Goal: Information Seeking & Learning: Learn about a topic

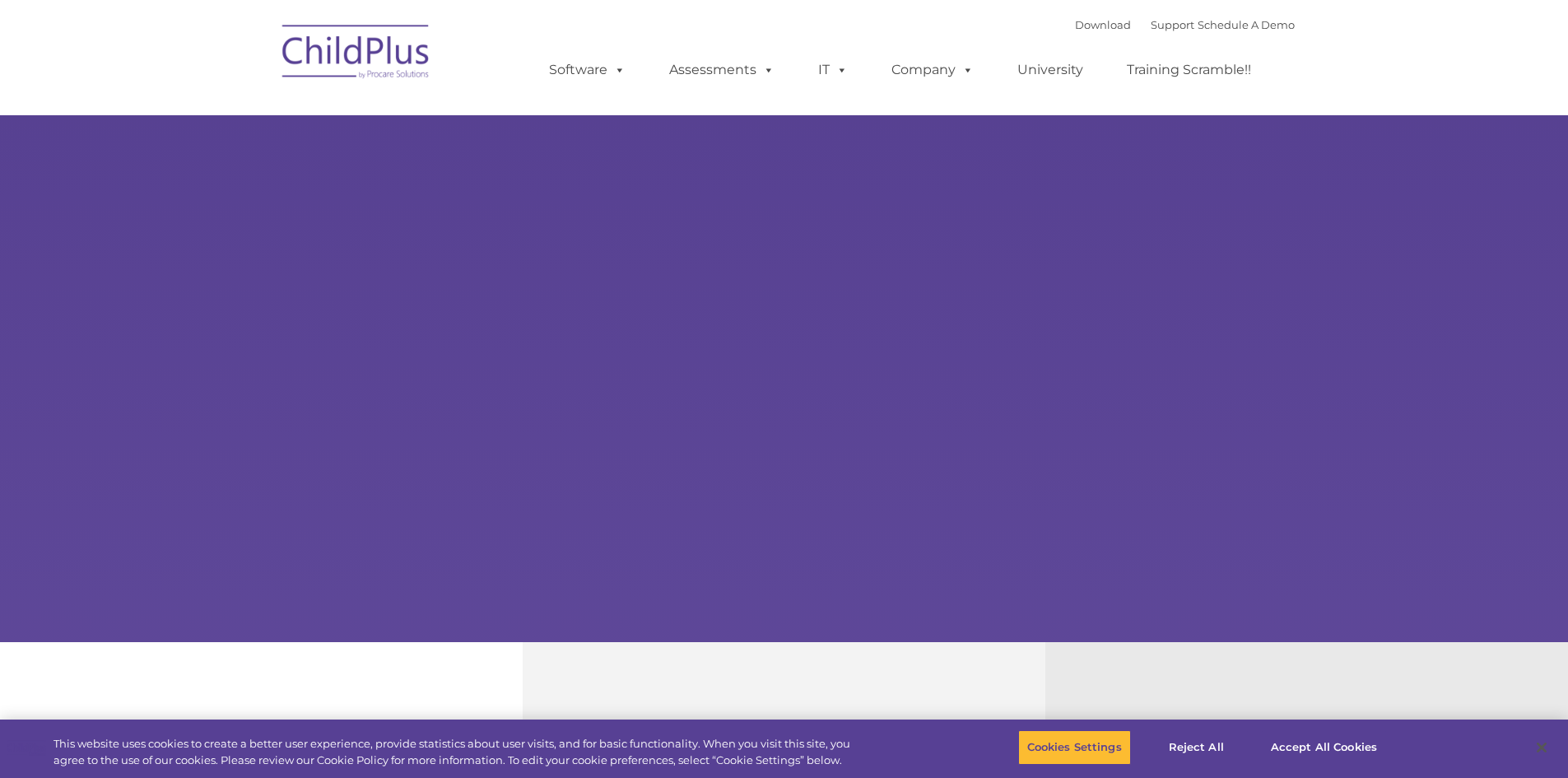
select select "MEDIUM"
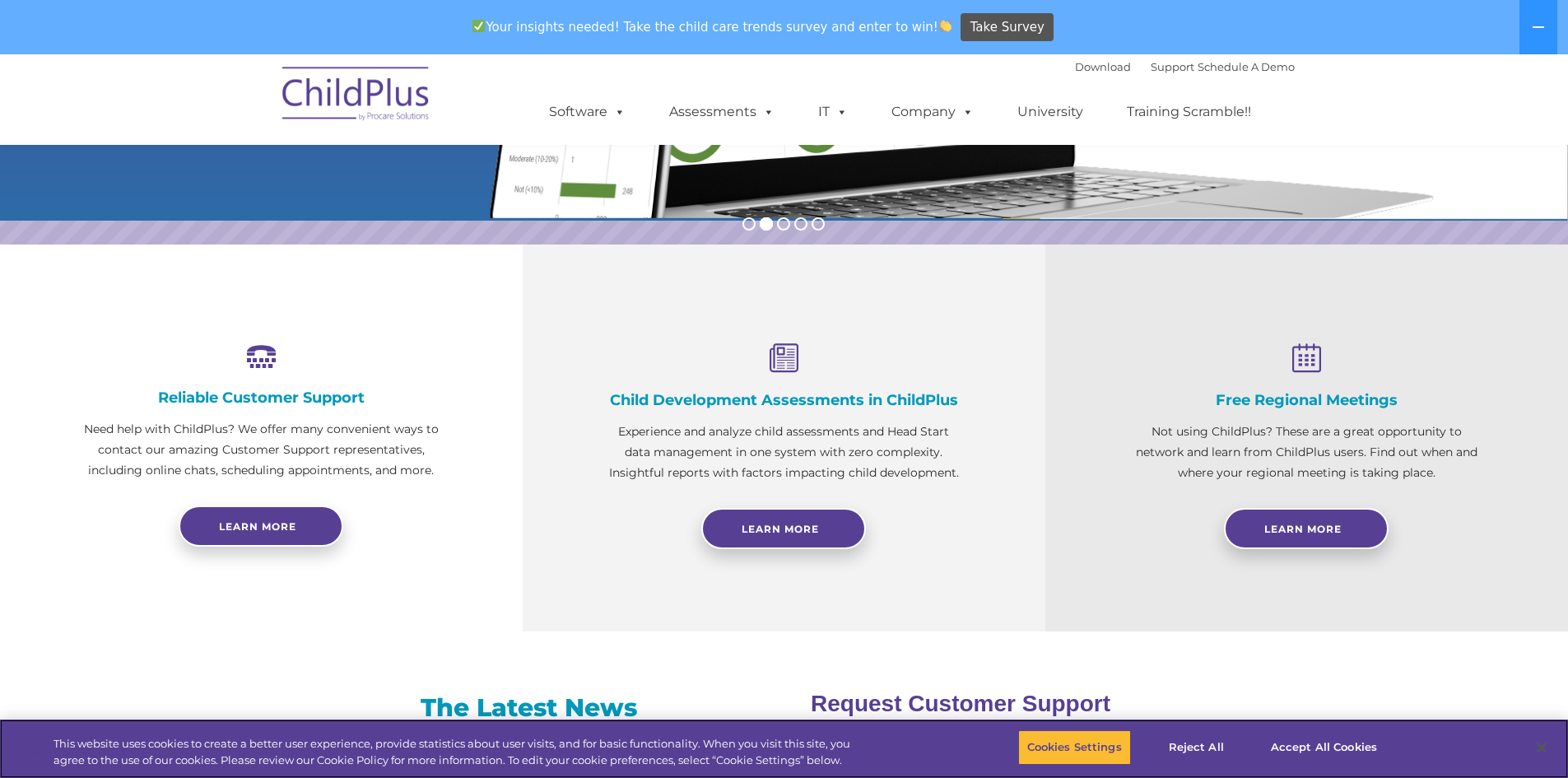
scroll to position [453, 0]
click at [751, 526] on span "Learn More" at bounding box center [780, 528] width 78 height 13
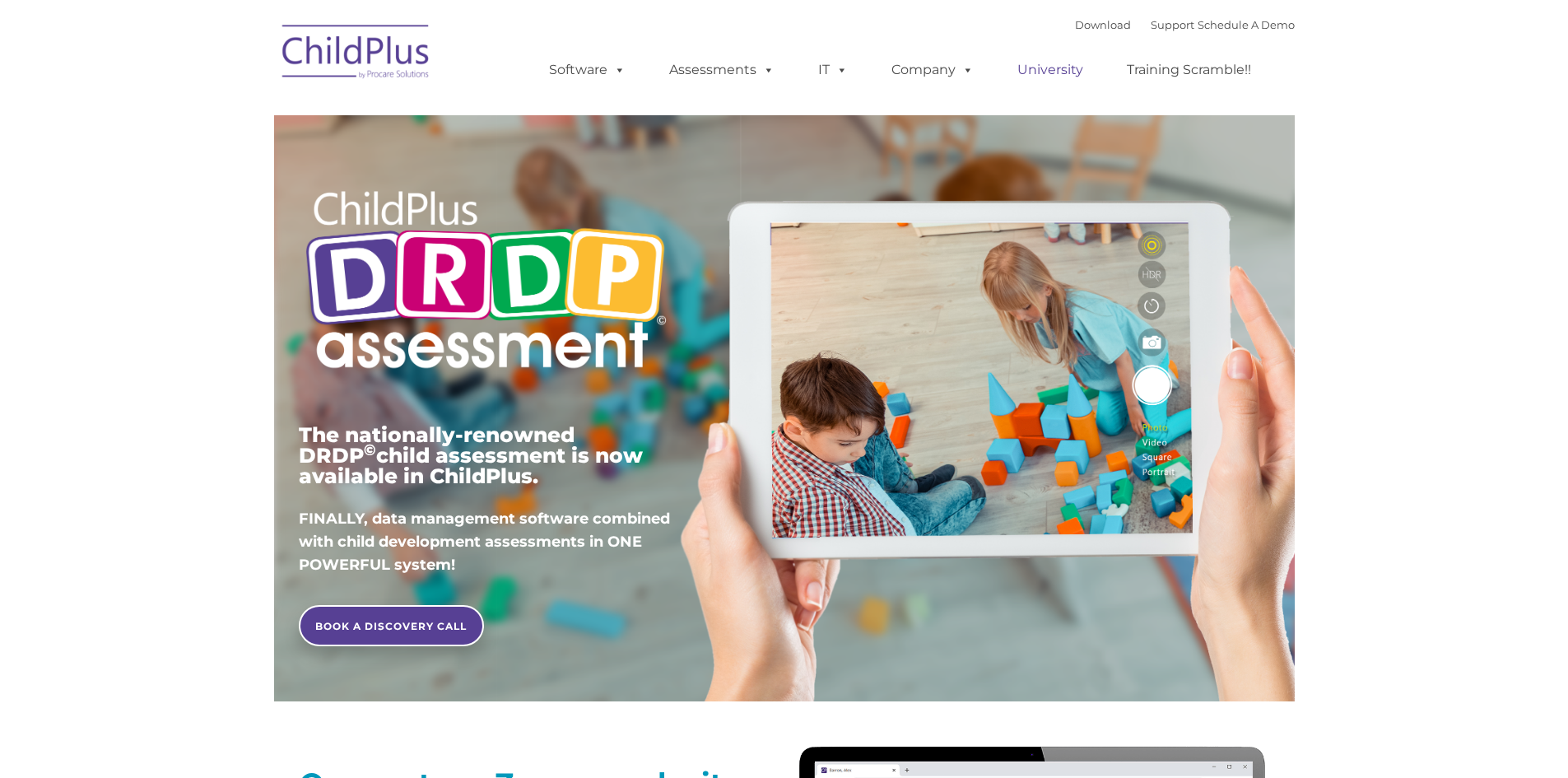
click at [1063, 71] on link "University" at bounding box center [1050, 69] width 98 height 33
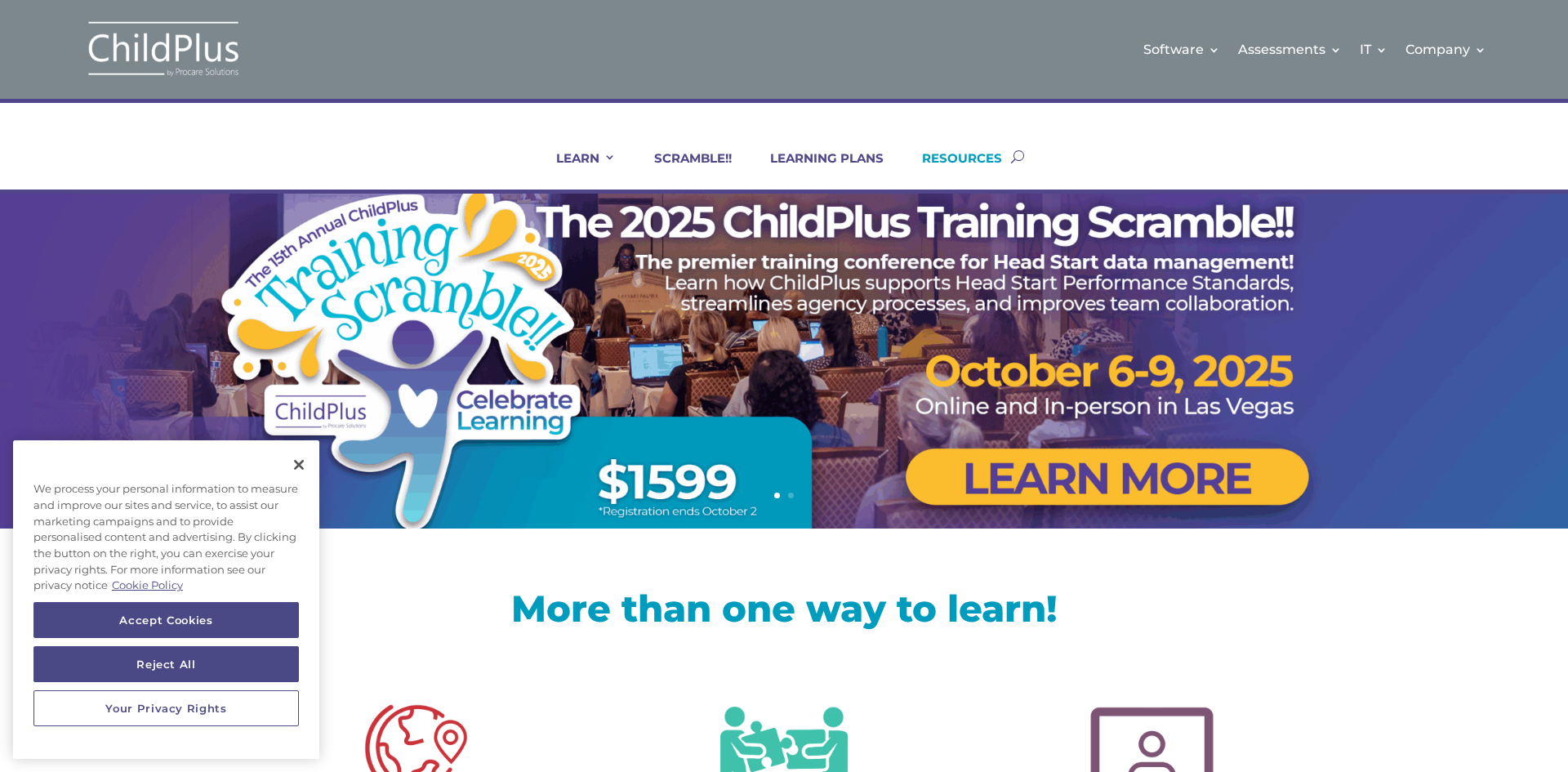
click at [932, 156] on link "RESOURCES" at bounding box center [951, 170] width 100 height 39
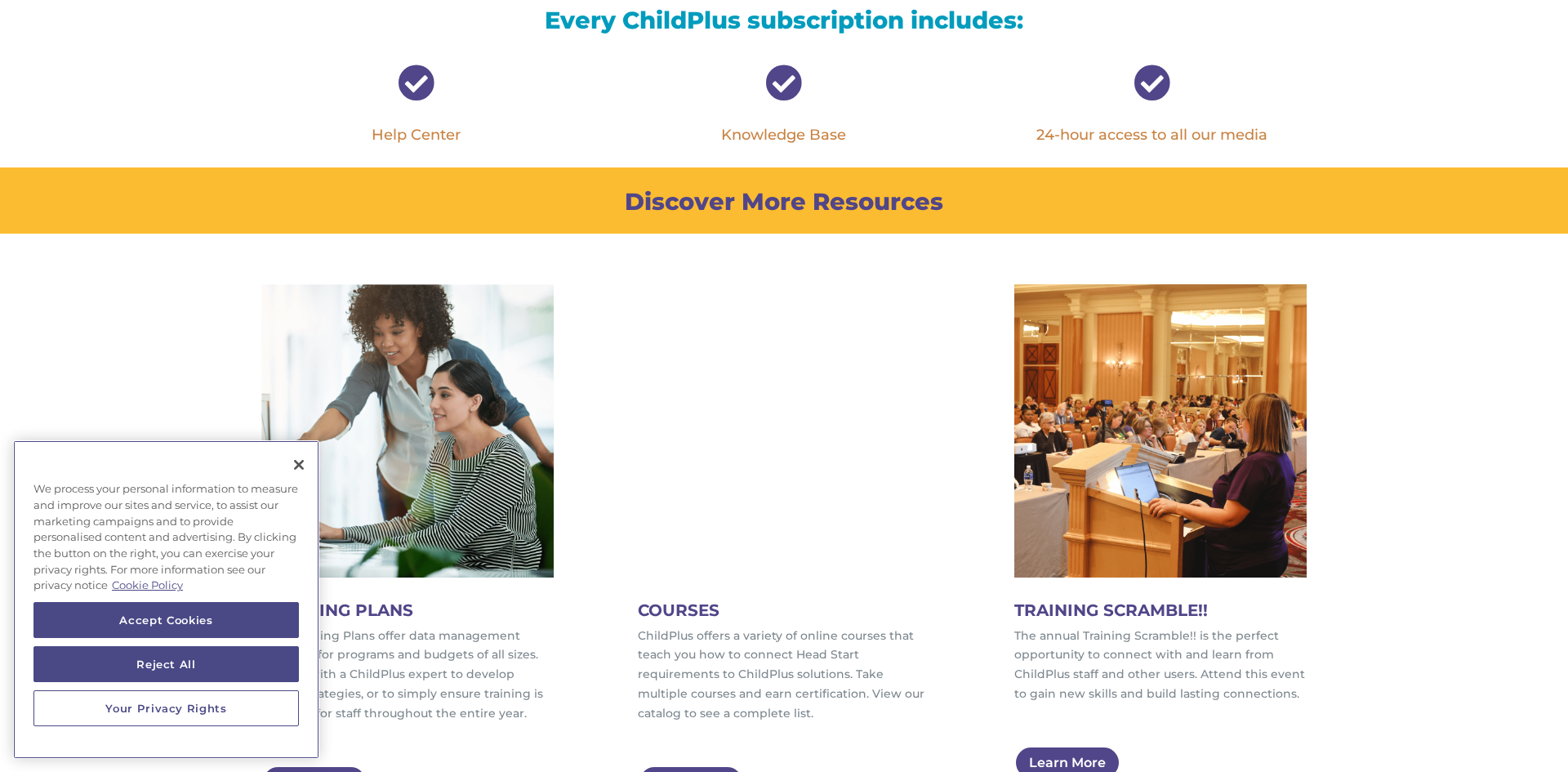
scroll to position [653, 0]
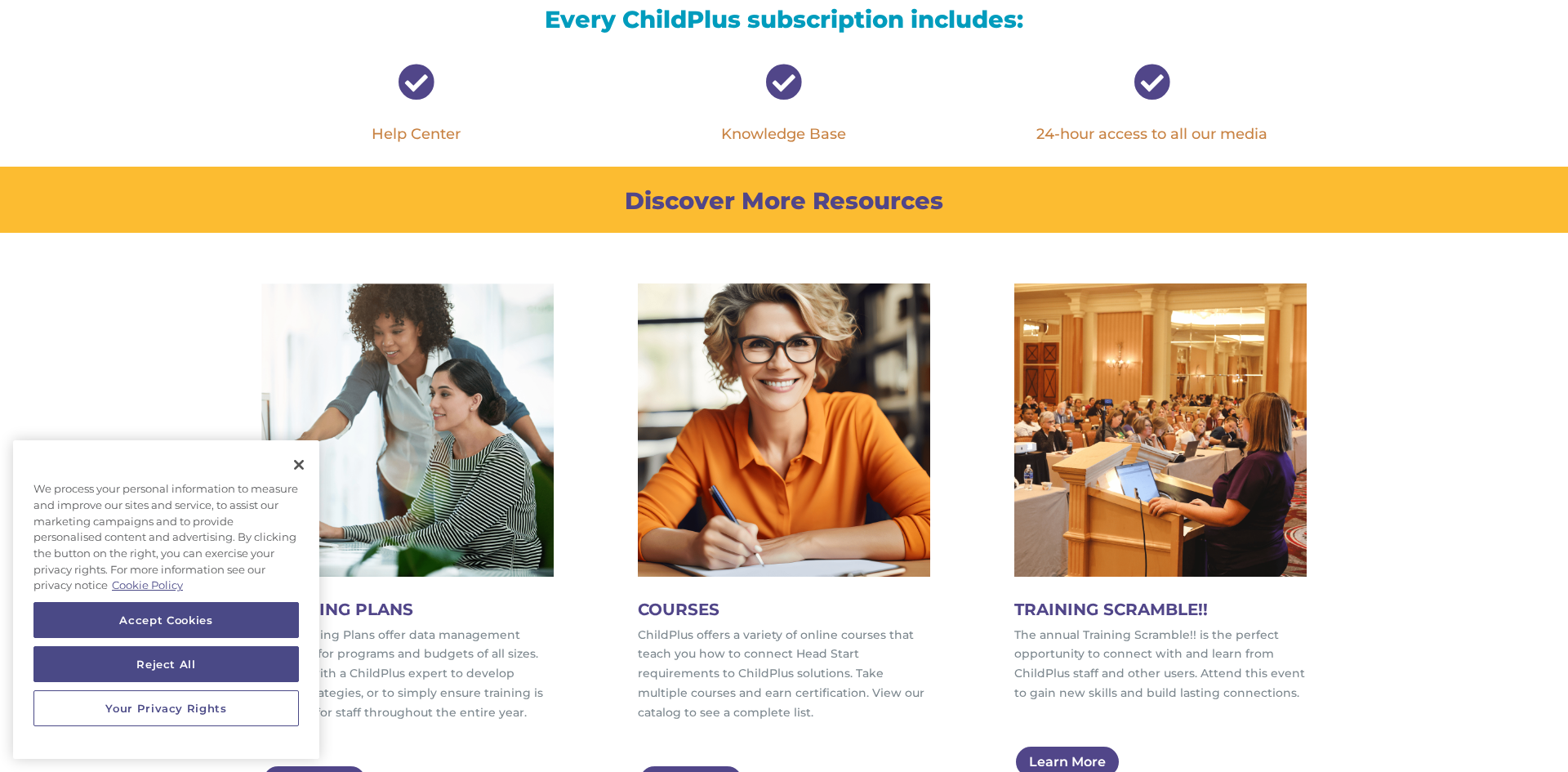
click at [786, 127] on link "Knowledge Base" at bounding box center [783, 134] width 125 height 18
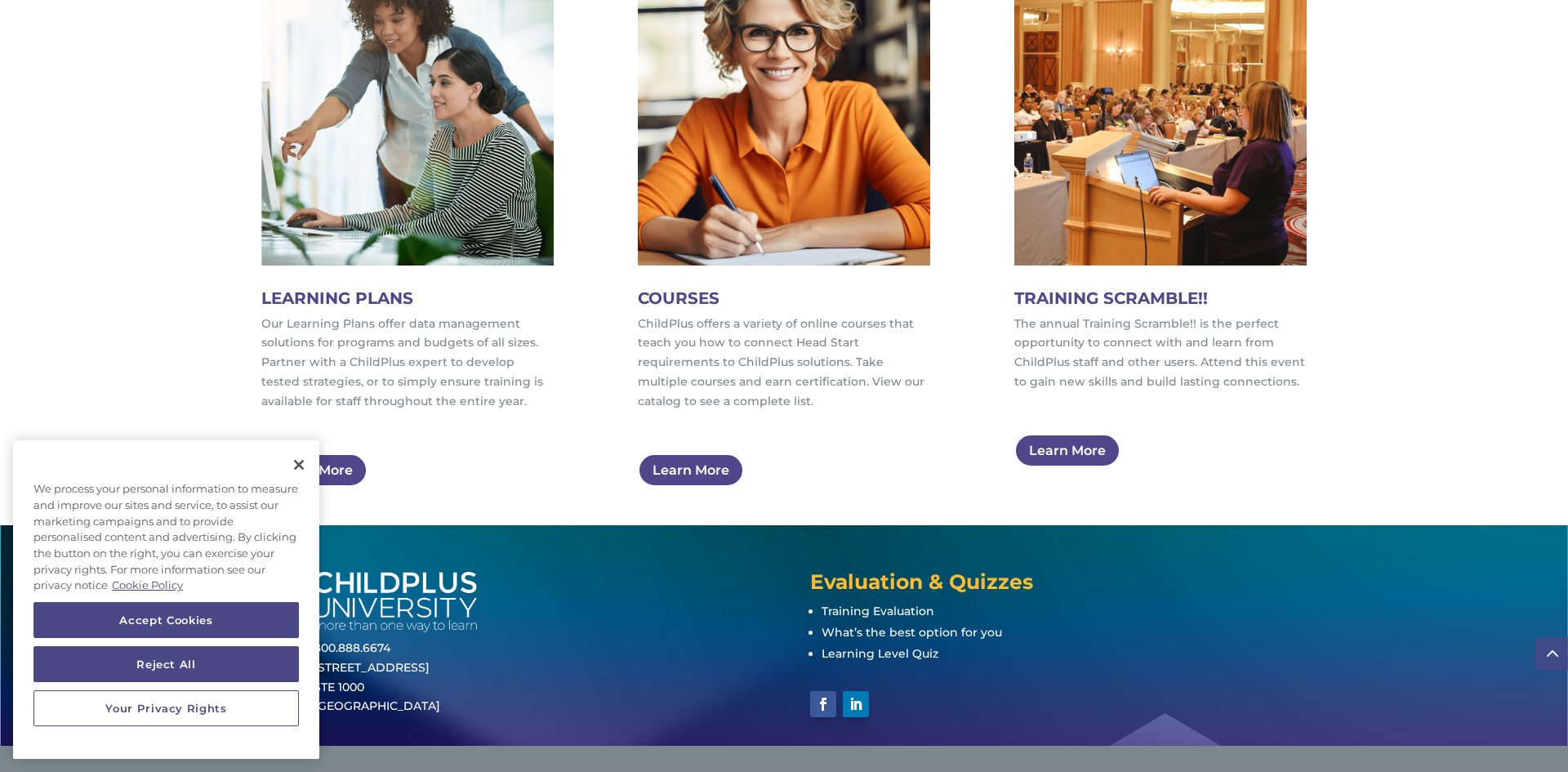
scroll to position [980, 0]
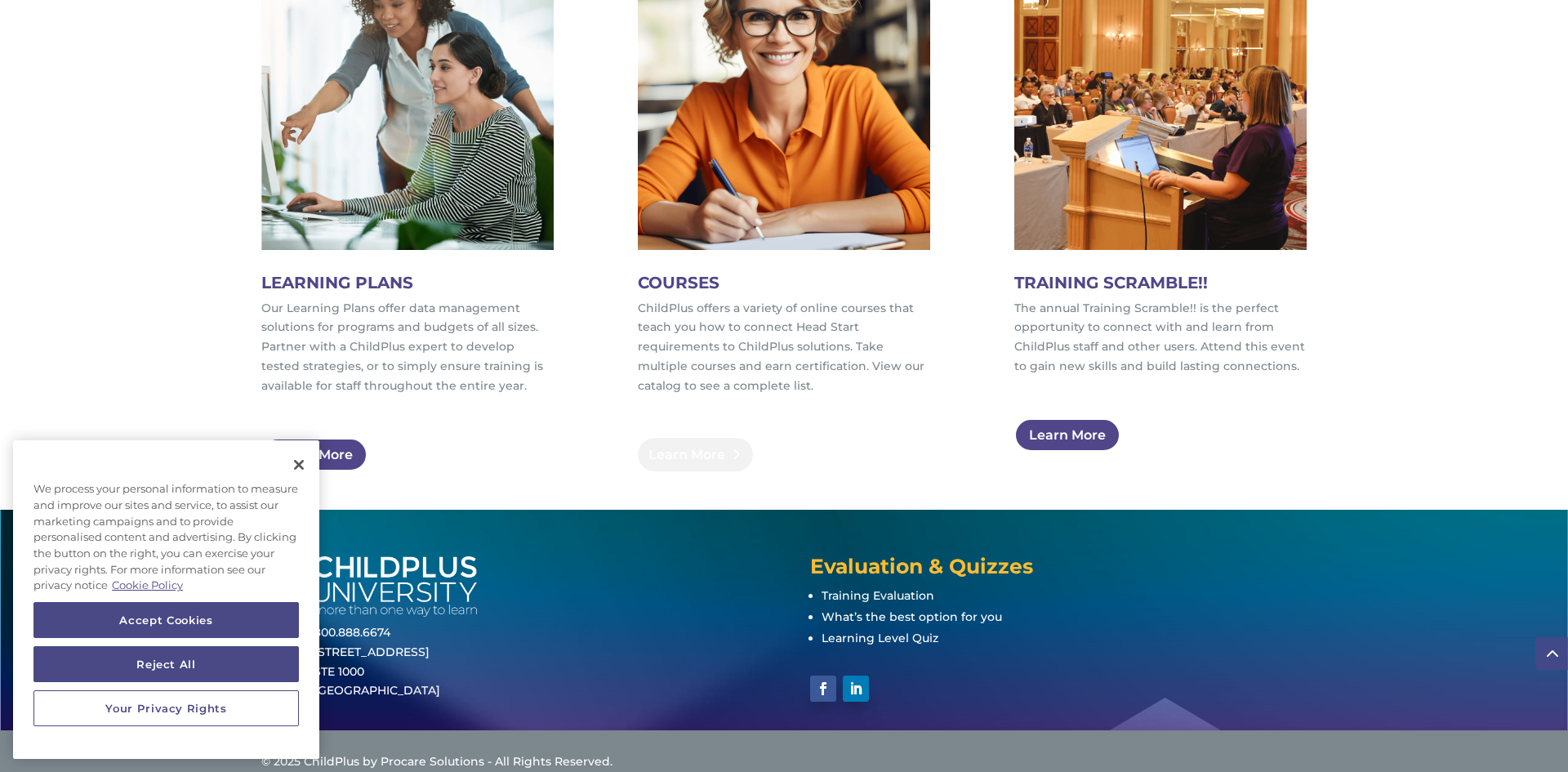
click at [675, 447] on link "Learn More" at bounding box center [695, 454] width 115 height 33
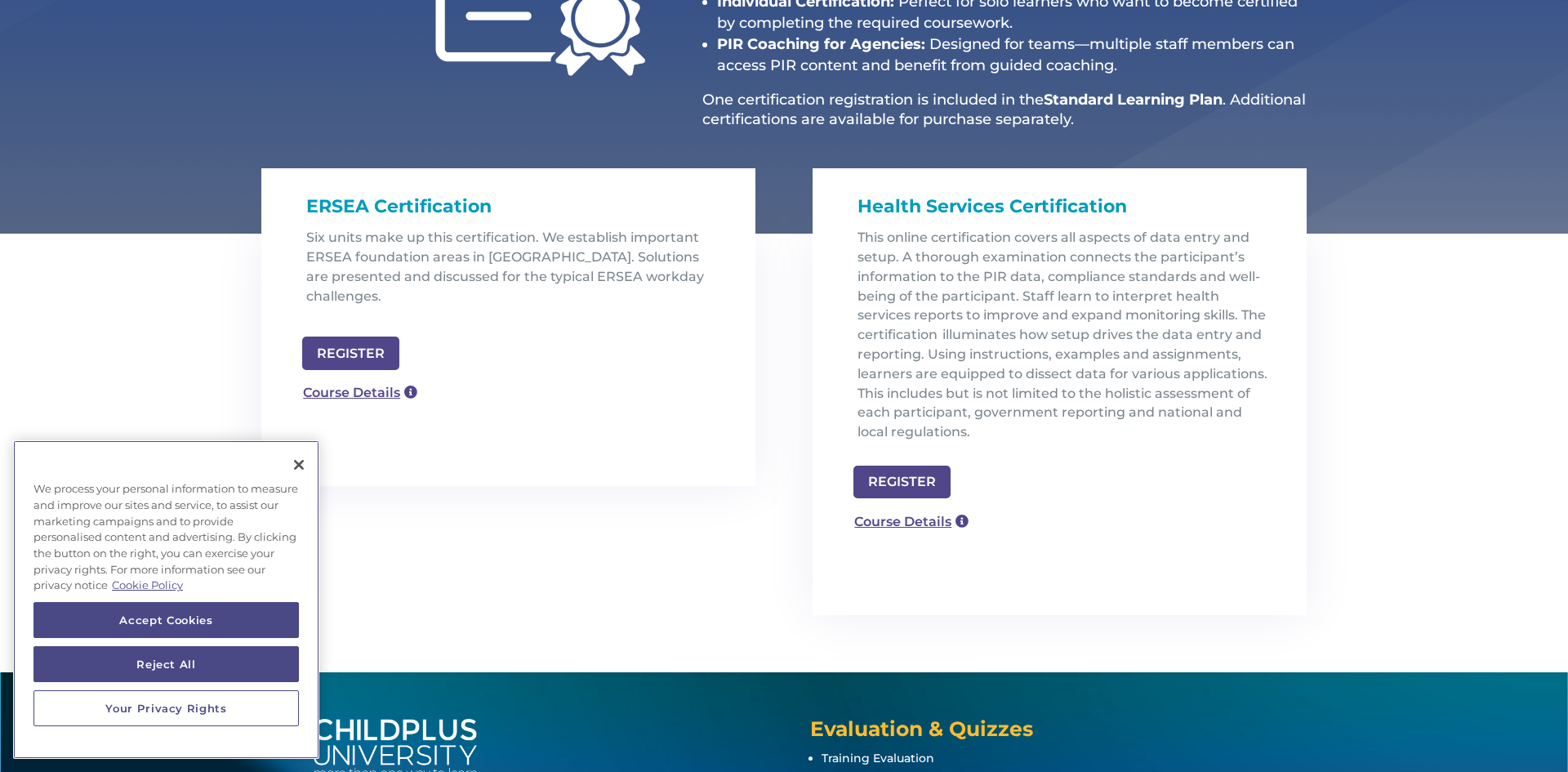
scroll to position [392, 0]
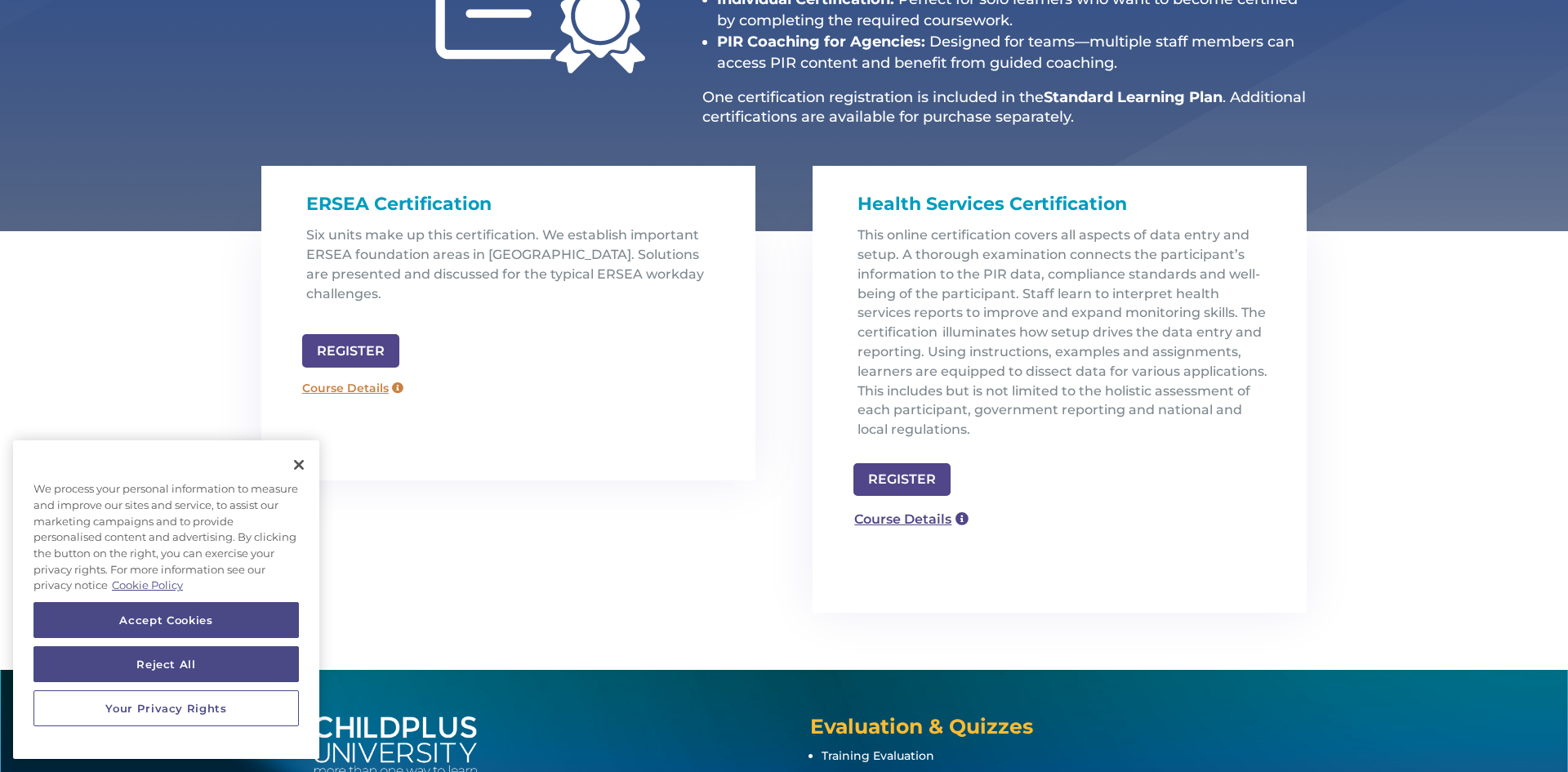
click at [339, 376] on link "Course Details" at bounding box center [352, 389] width 117 height 26
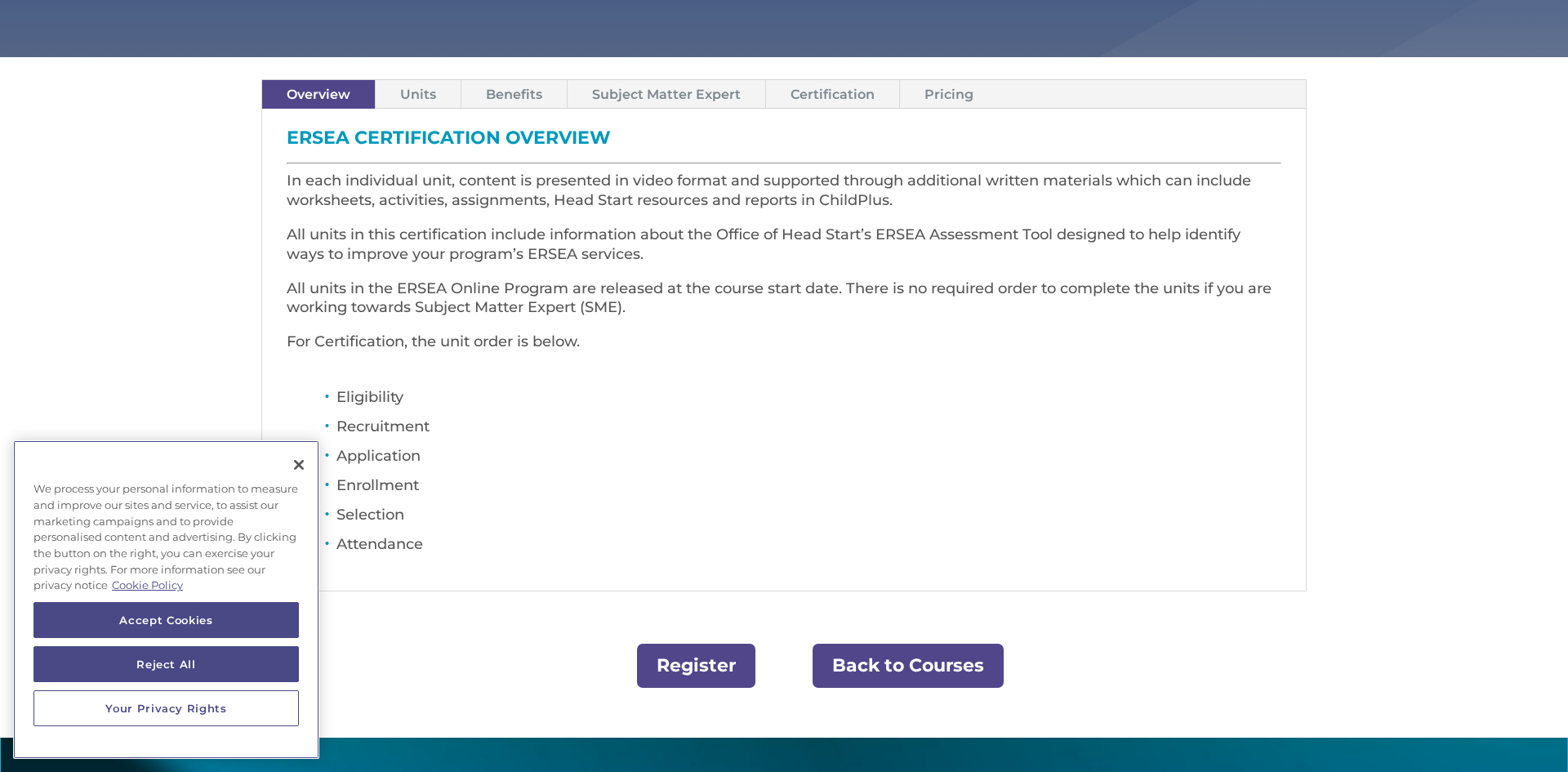
scroll to position [458, 0]
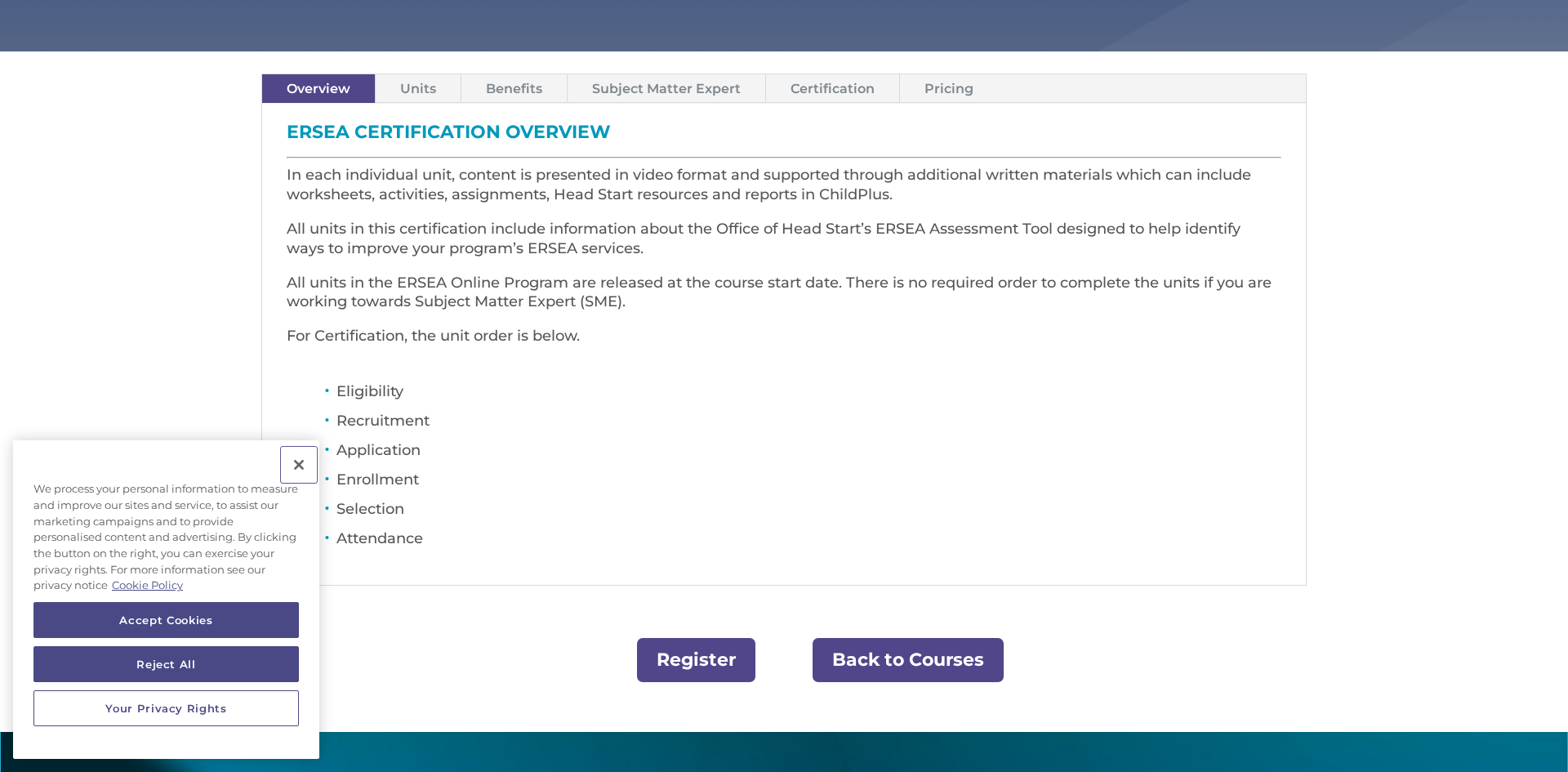
click at [300, 466] on button "Close" at bounding box center [298, 464] width 36 height 36
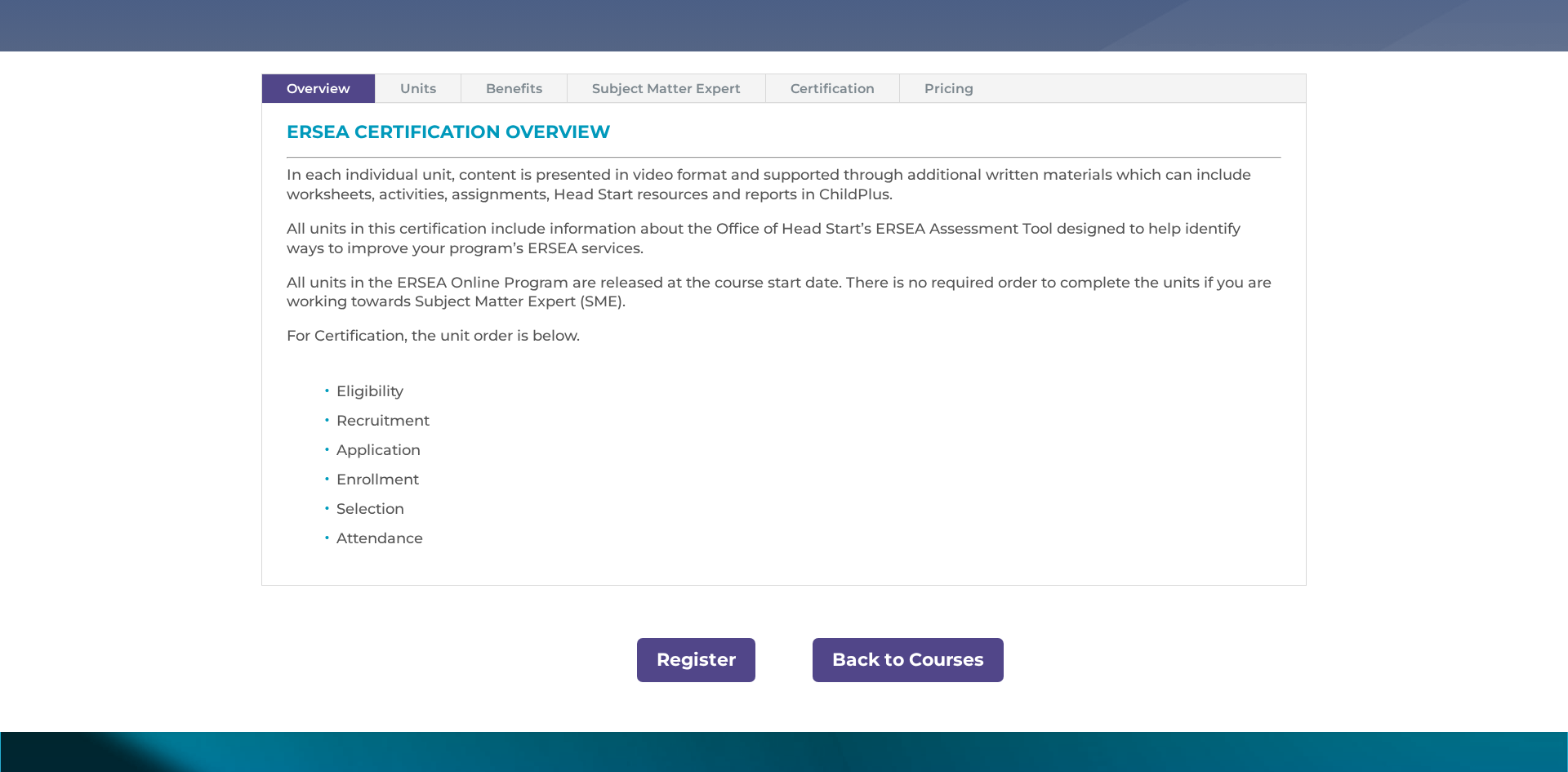
click at [423, 92] on link "Units" at bounding box center [418, 89] width 85 height 29
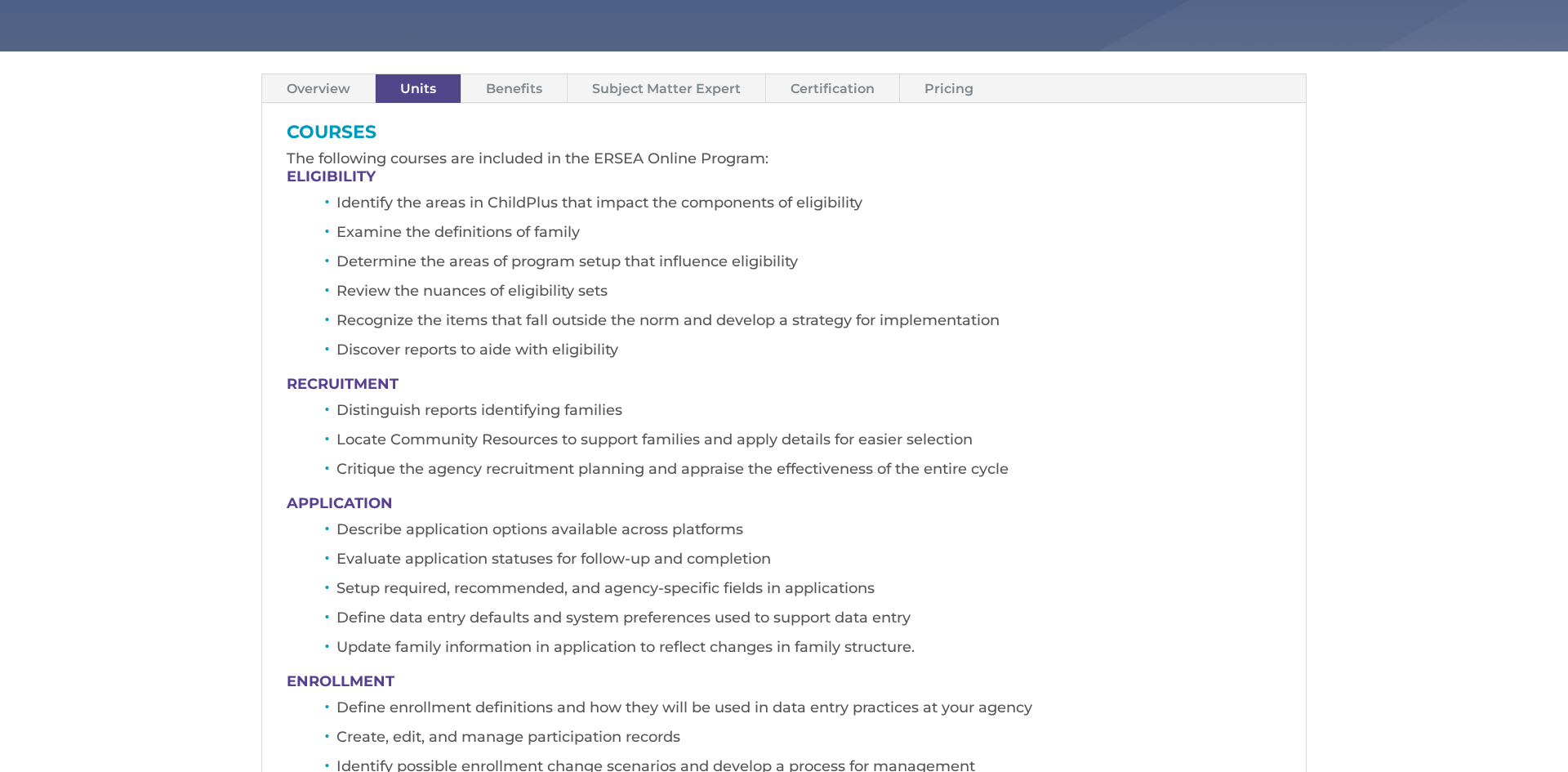
click at [703, 86] on link "Subject Matter Expert" at bounding box center [666, 89] width 198 height 29
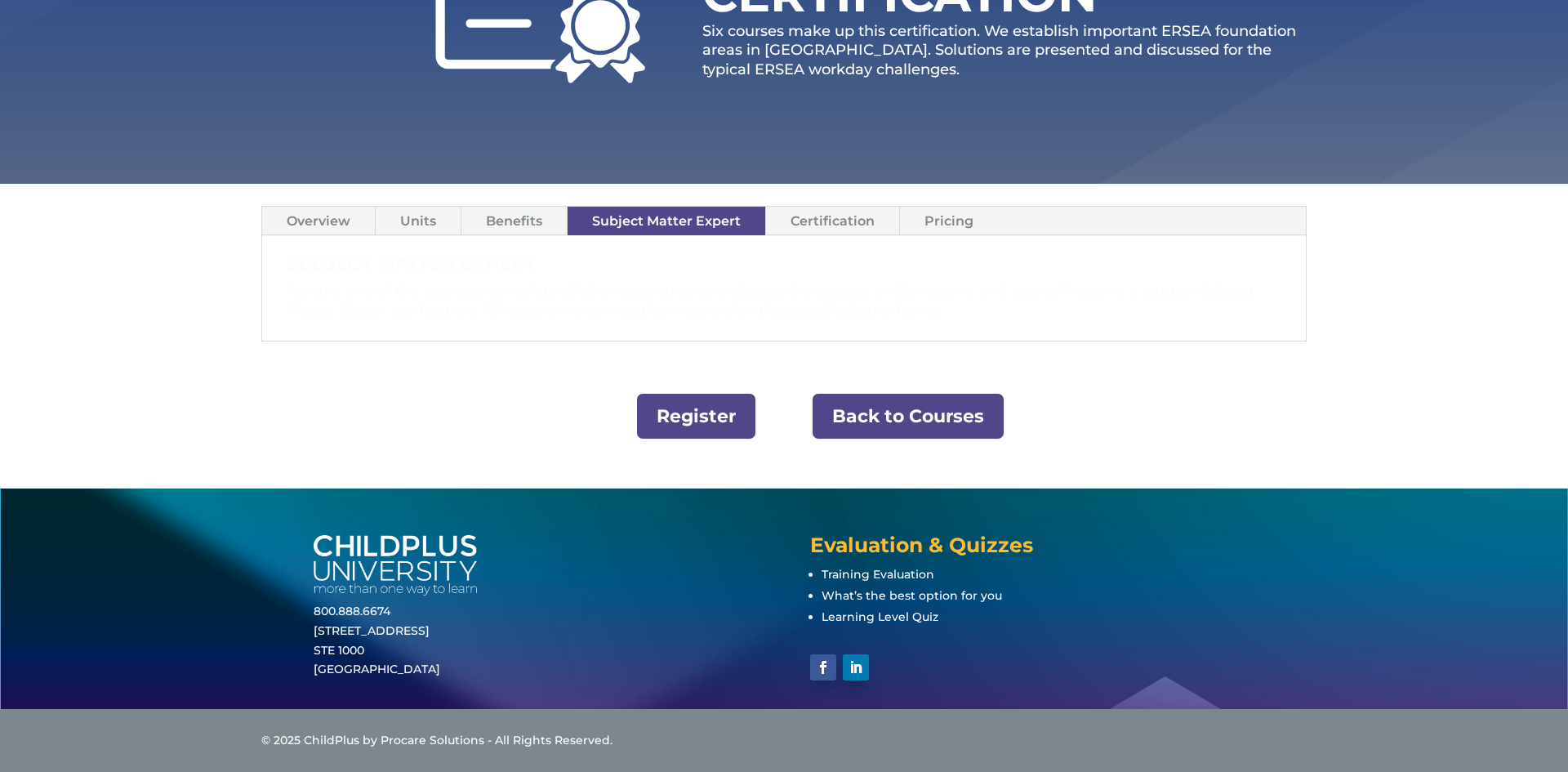
scroll to position [325, 0]
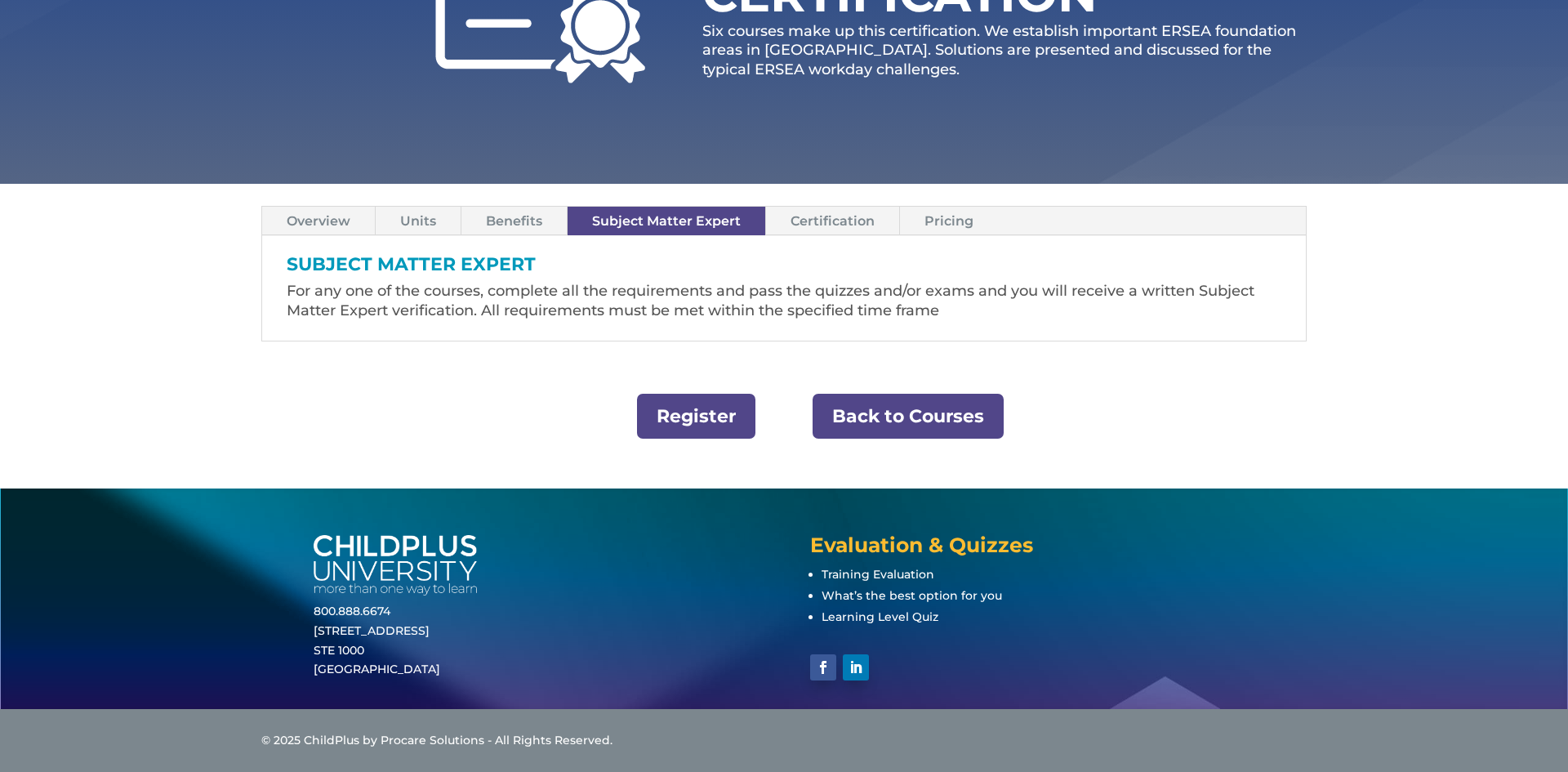
click at [845, 226] on link "Certification" at bounding box center [832, 221] width 133 height 29
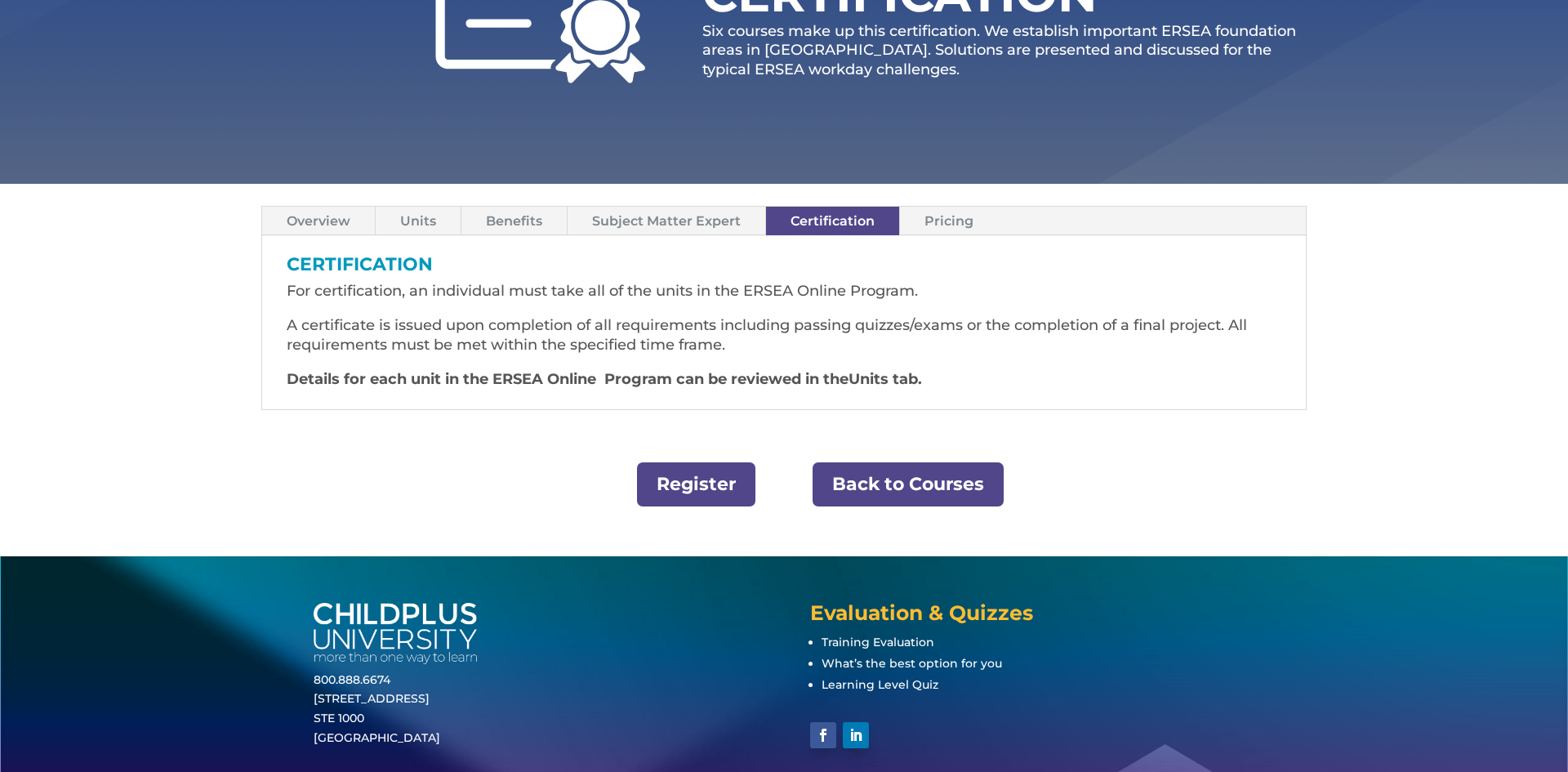
click at [494, 211] on link "Benefits" at bounding box center [514, 221] width 105 height 29
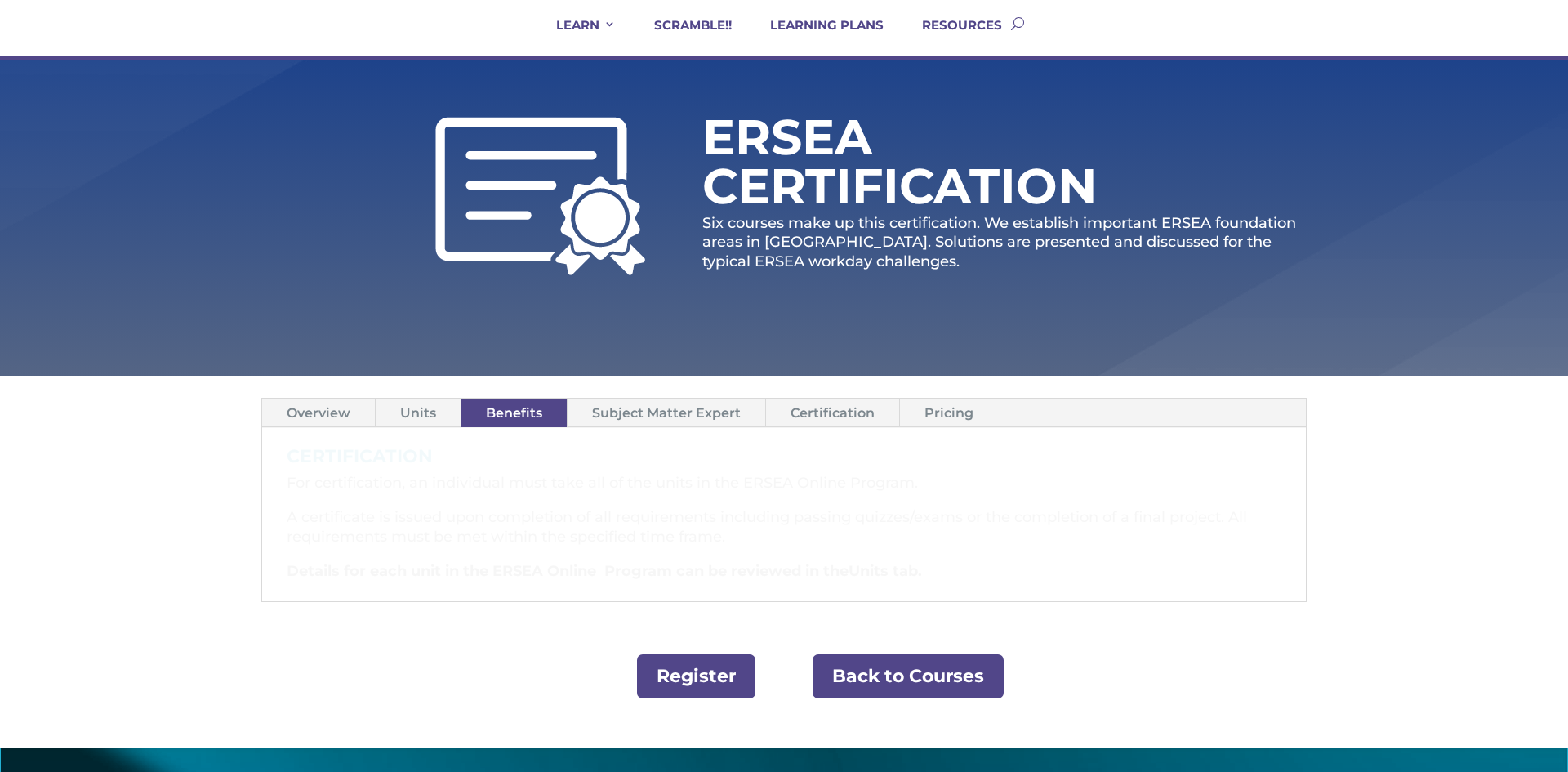
scroll to position [129, 0]
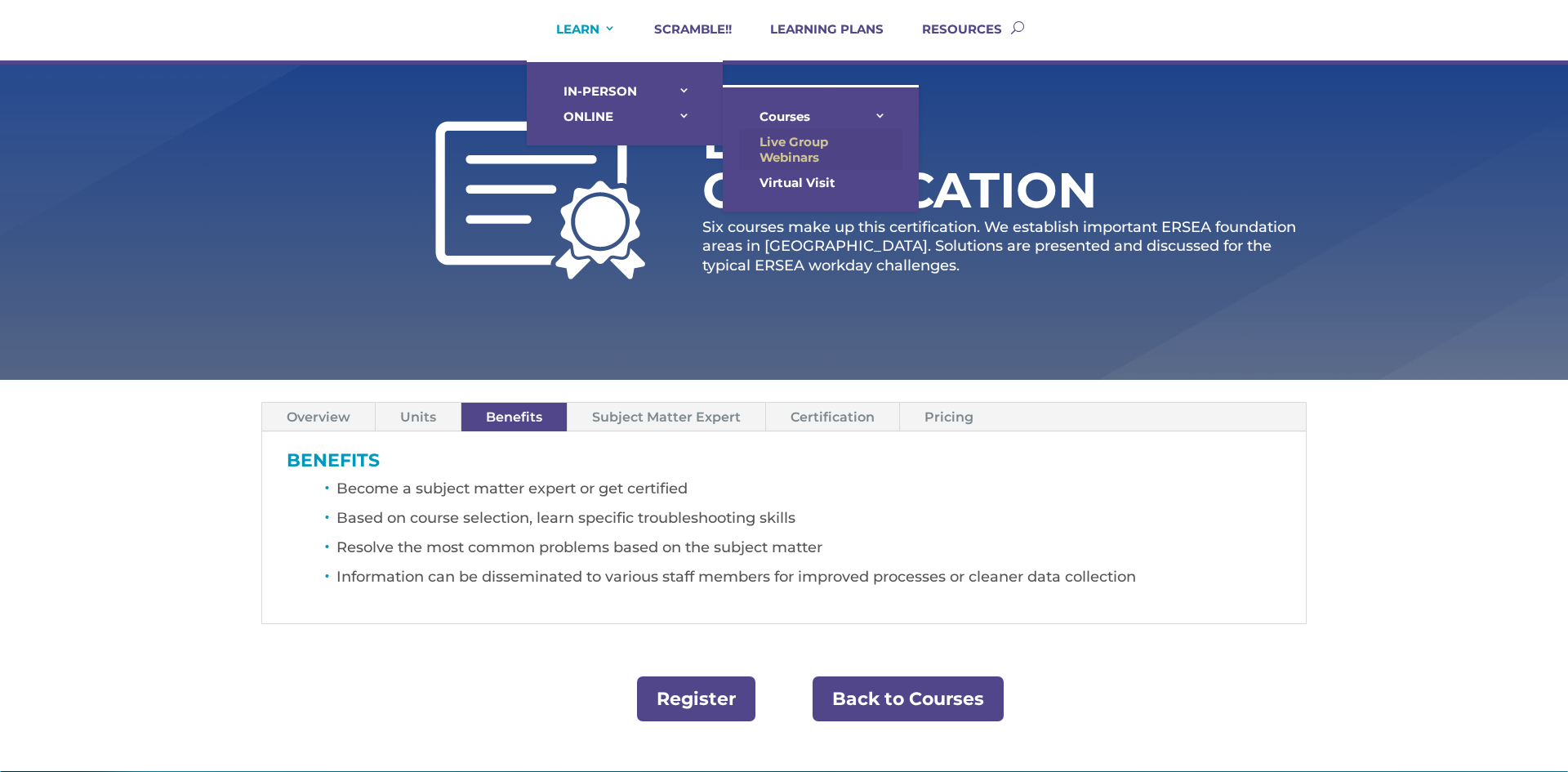
click at [794, 146] on link "Live Group Webinars" at bounding box center [820, 149] width 163 height 41
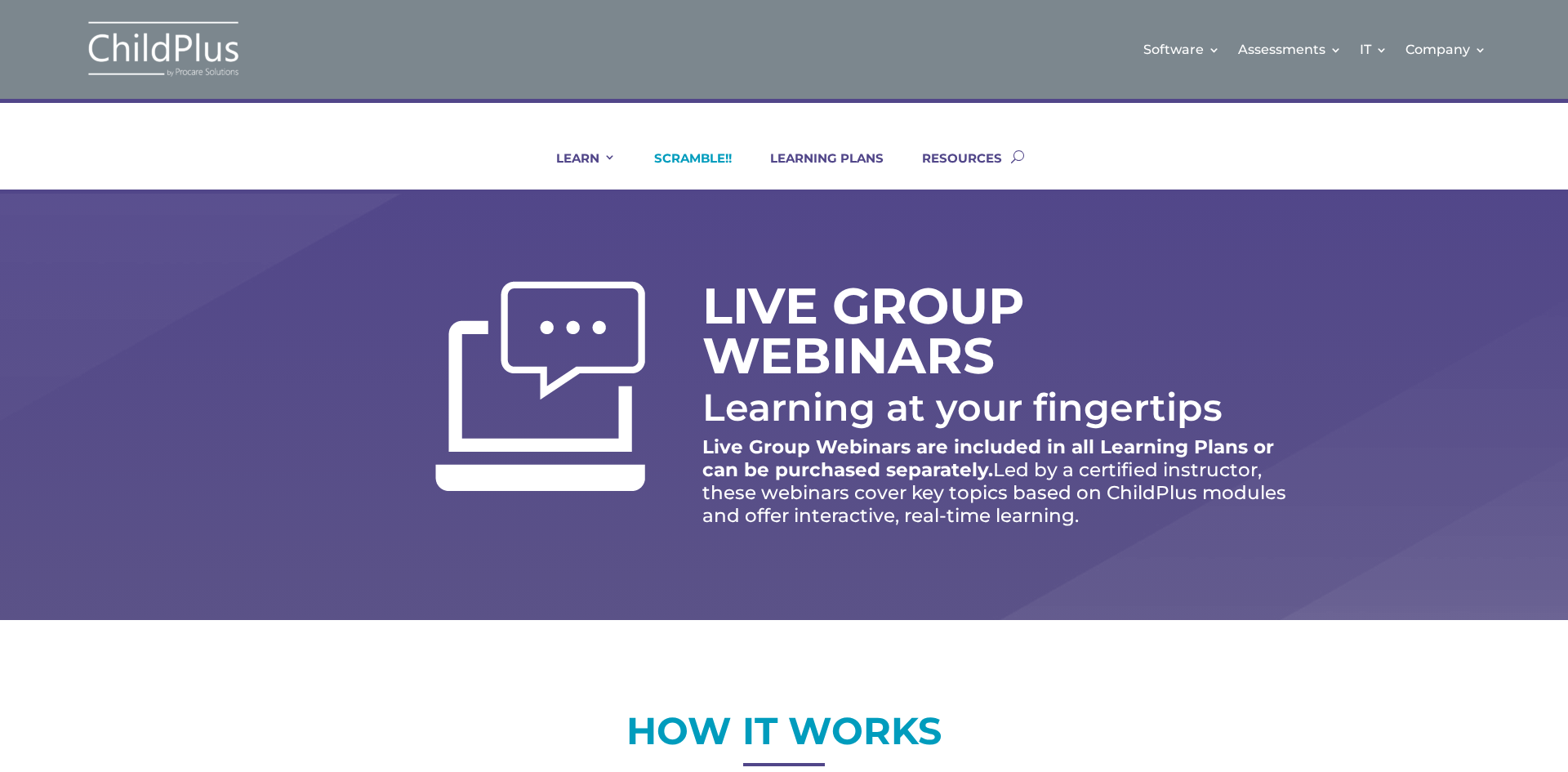
click at [680, 161] on link "SCRAMBLE!!" at bounding box center [683, 170] width 98 height 39
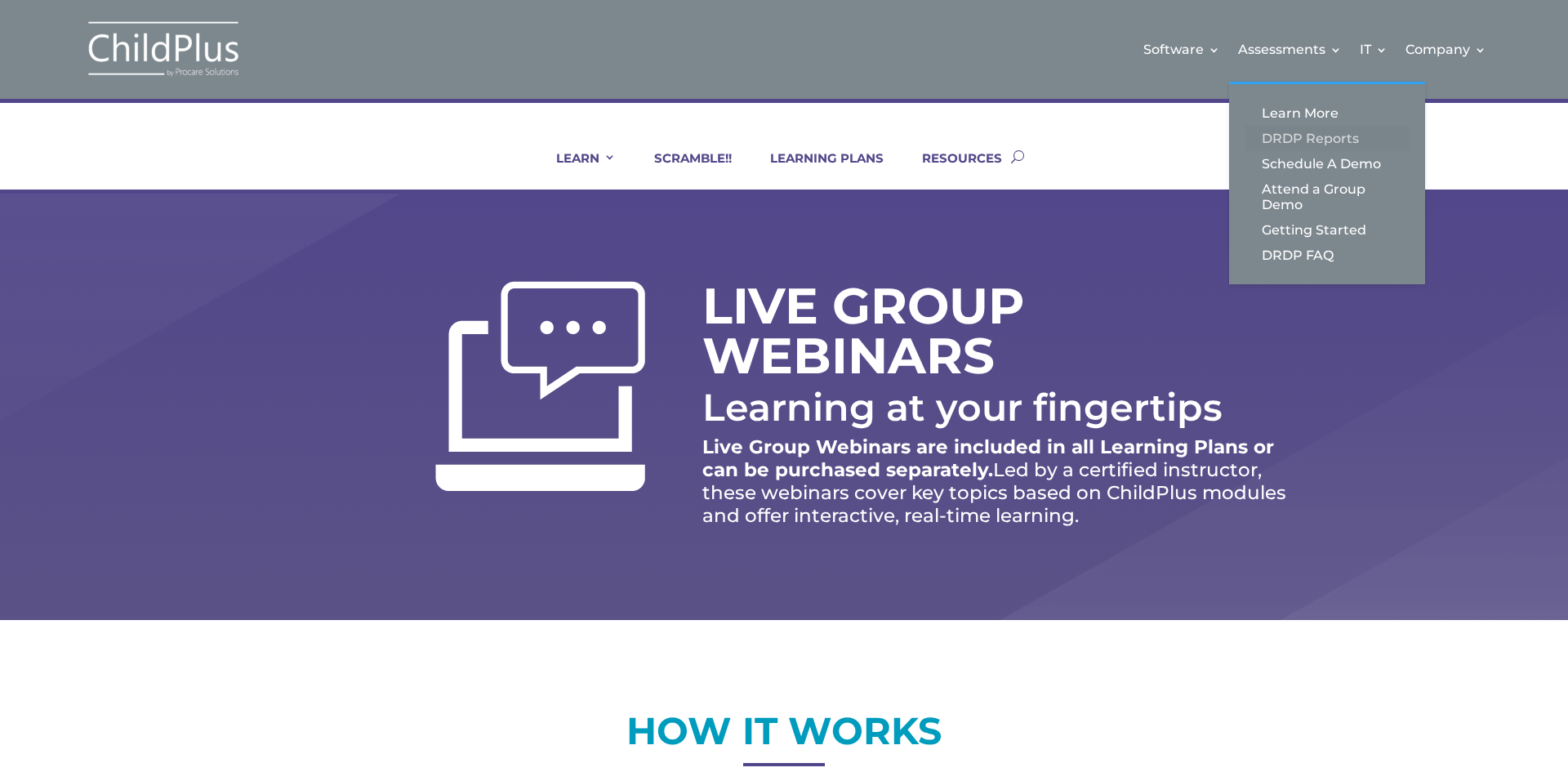
click at [1304, 128] on link "DRDP Reports" at bounding box center [1326, 138] width 163 height 26
click at [1305, 108] on link "Learn More" at bounding box center [1326, 113] width 163 height 26
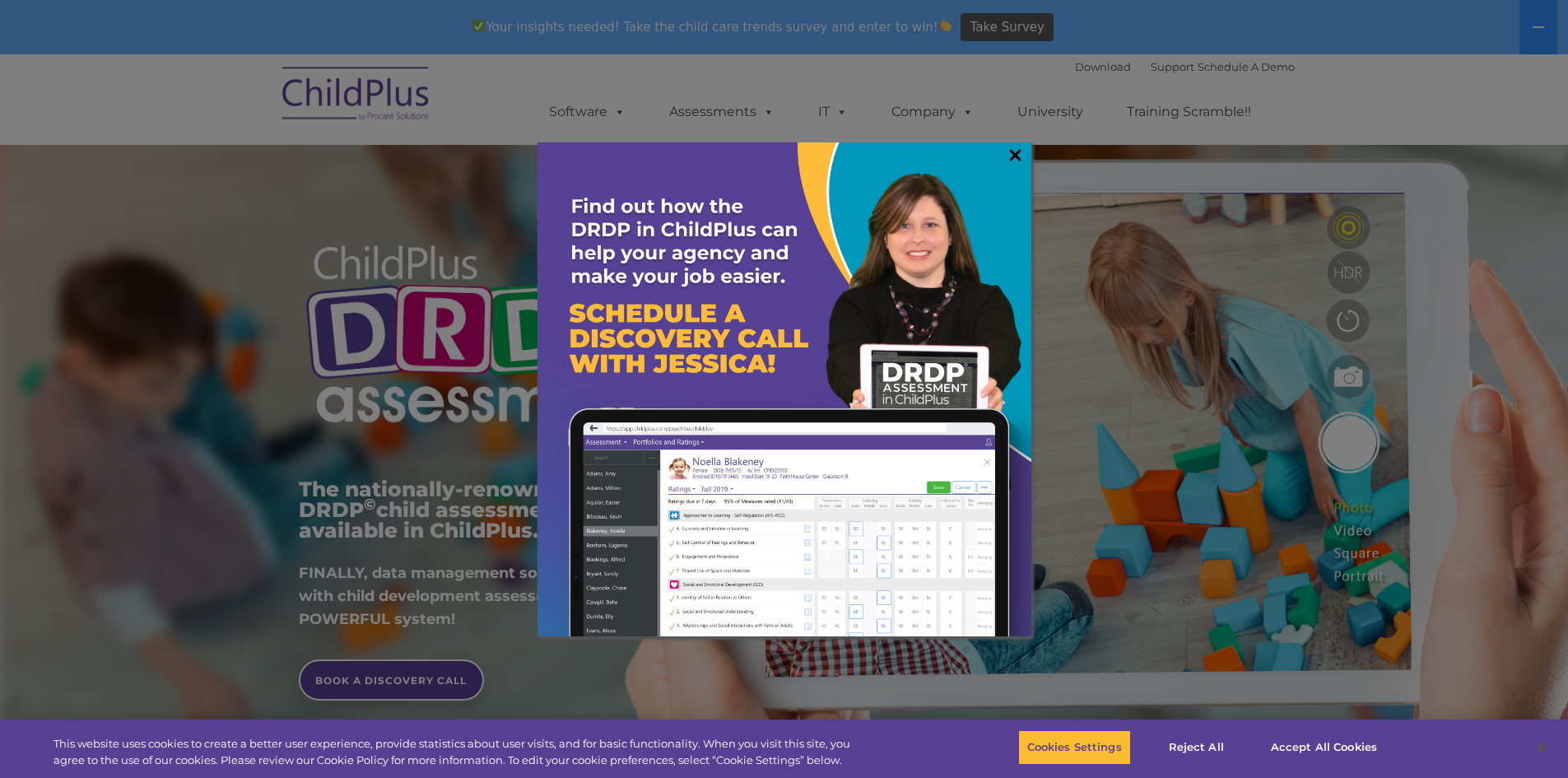
click at [1006, 153] on div "×" at bounding box center [784, 389] width 494 height 494
click at [1009, 155] on link "×" at bounding box center [1015, 155] width 19 height 17
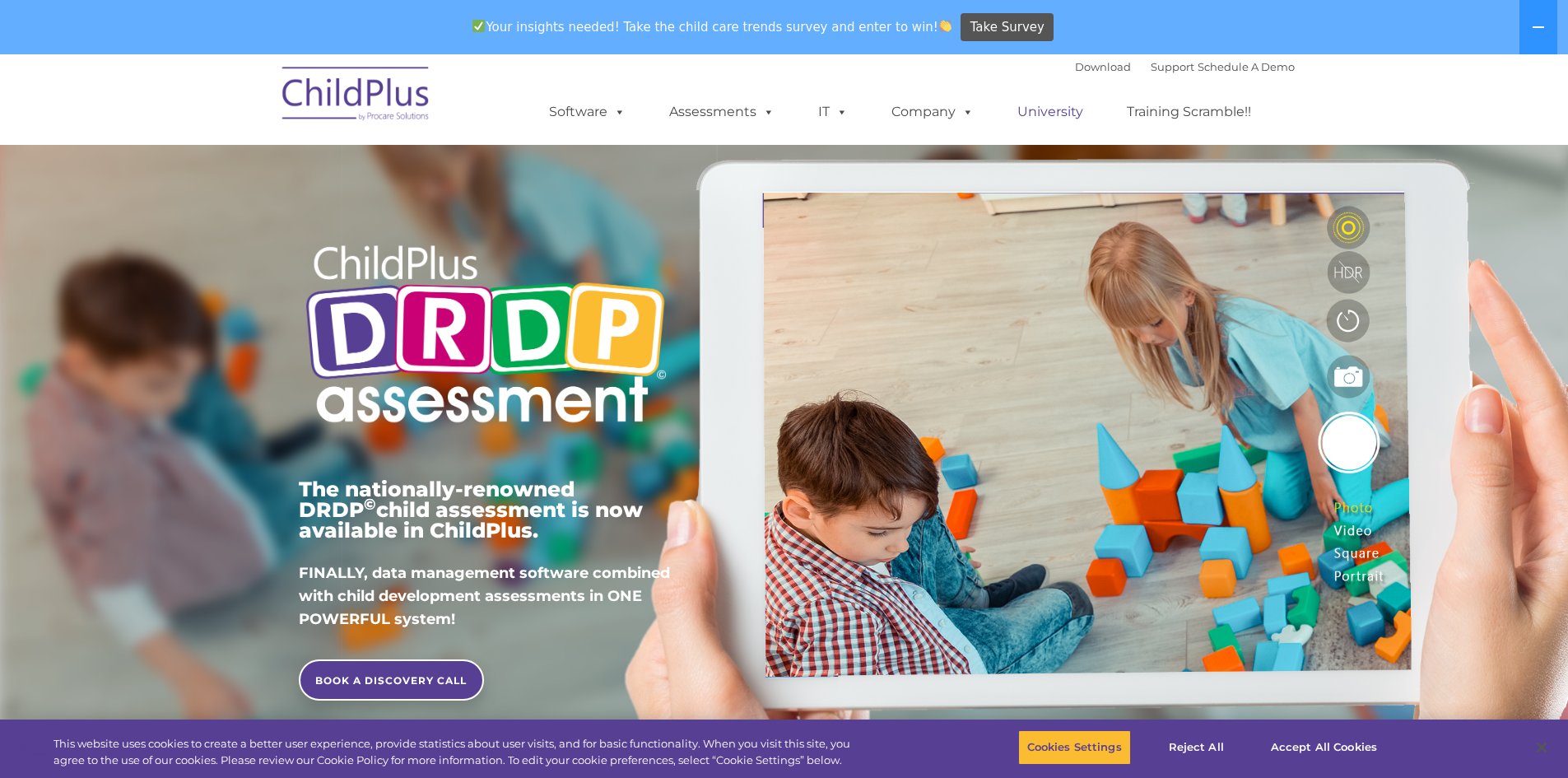
click at [1053, 108] on link "University" at bounding box center [1050, 111] width 98 height 33
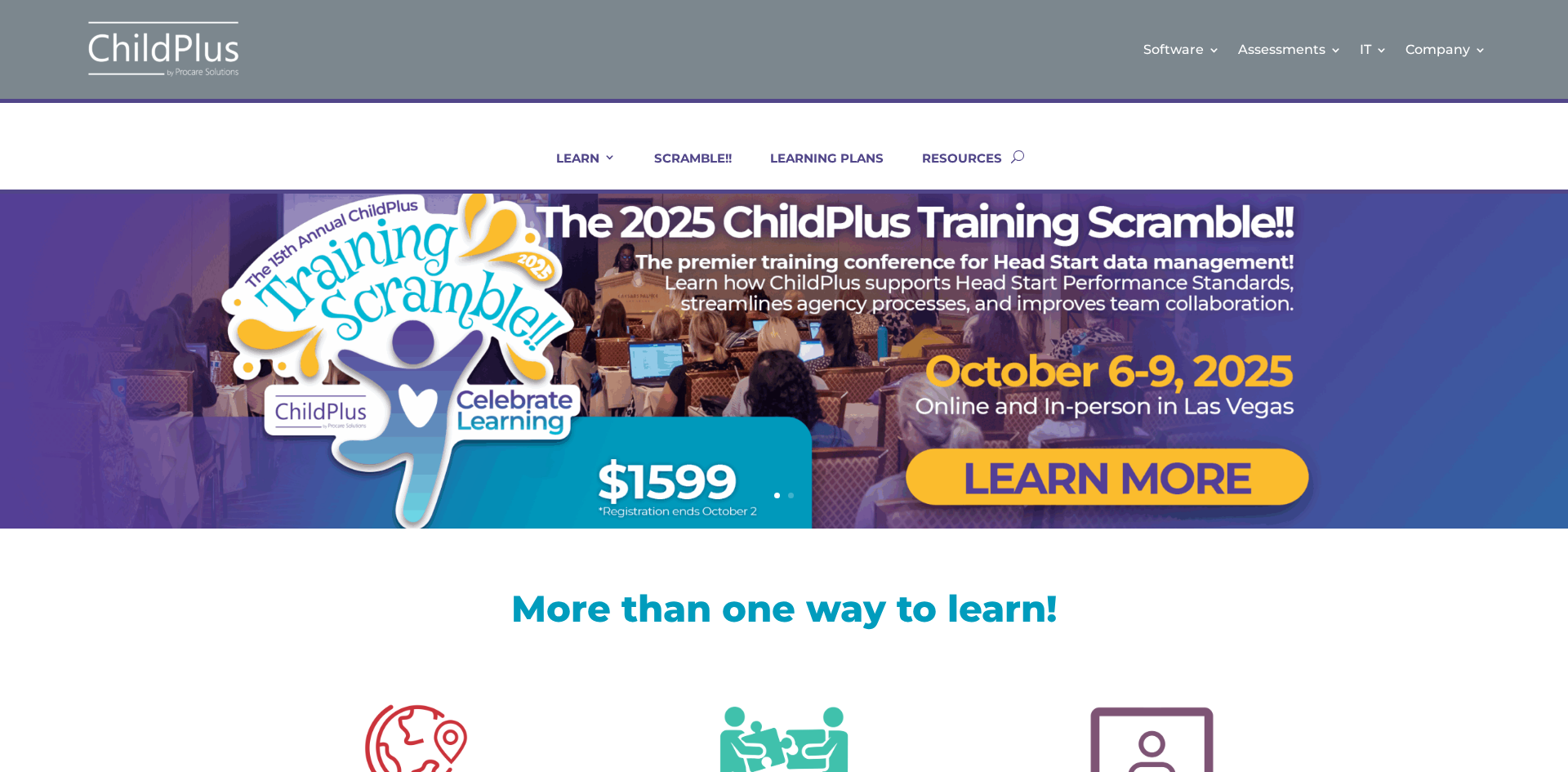
click at [972, 143] on ul "LEARN IN-PERSON Consulting On-site Events Summit Scramble!! ONLINE Courses Cert…" at bounding box center [768, 156] width 484 height 66
click at [981, 159] on link "RESOURCES" at bounding box center [951, 170] width 100 height 39
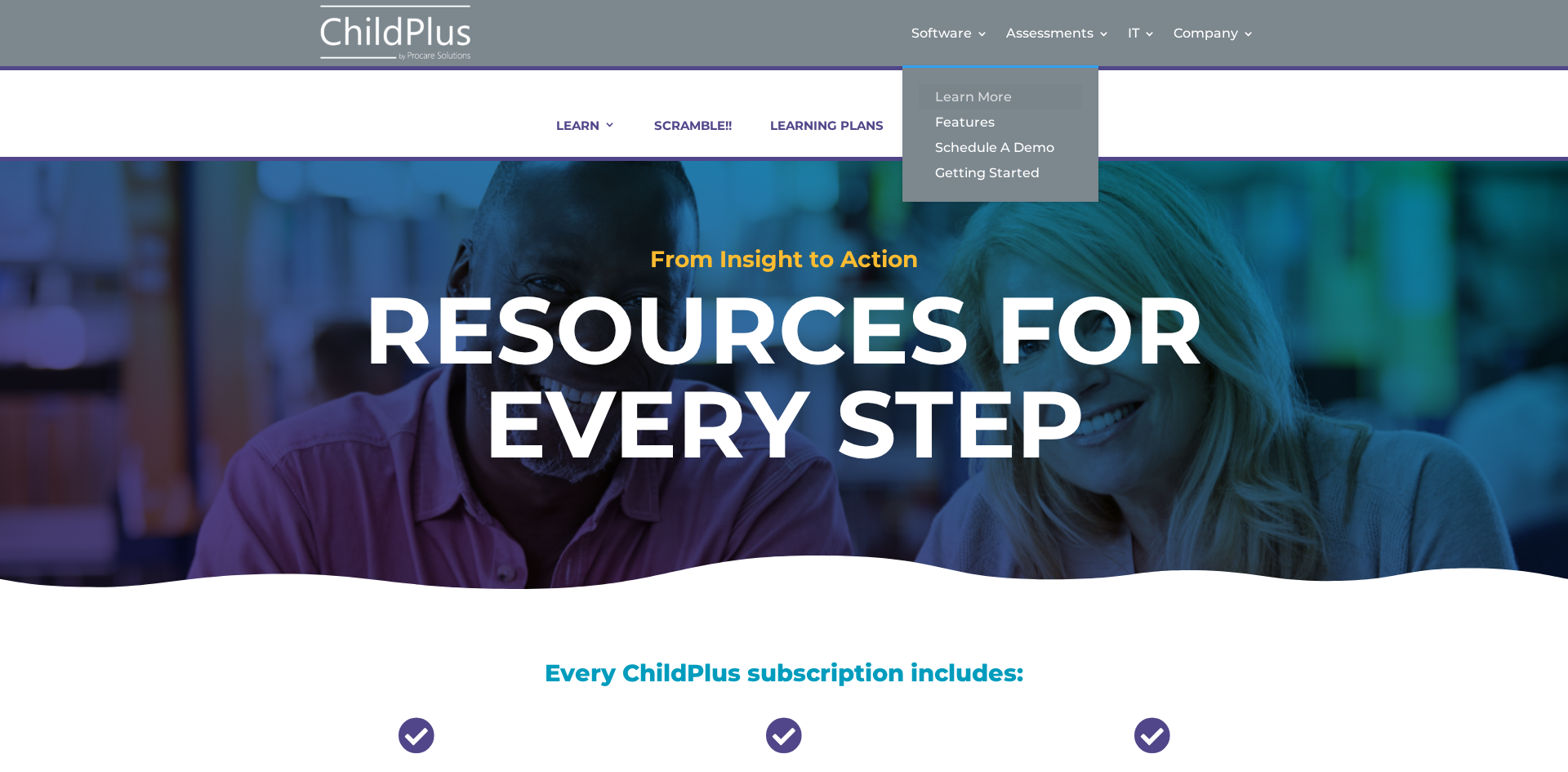
click at [982, 97] on link "Learn More" at bounding box center [1000, 97] width 163 height 26
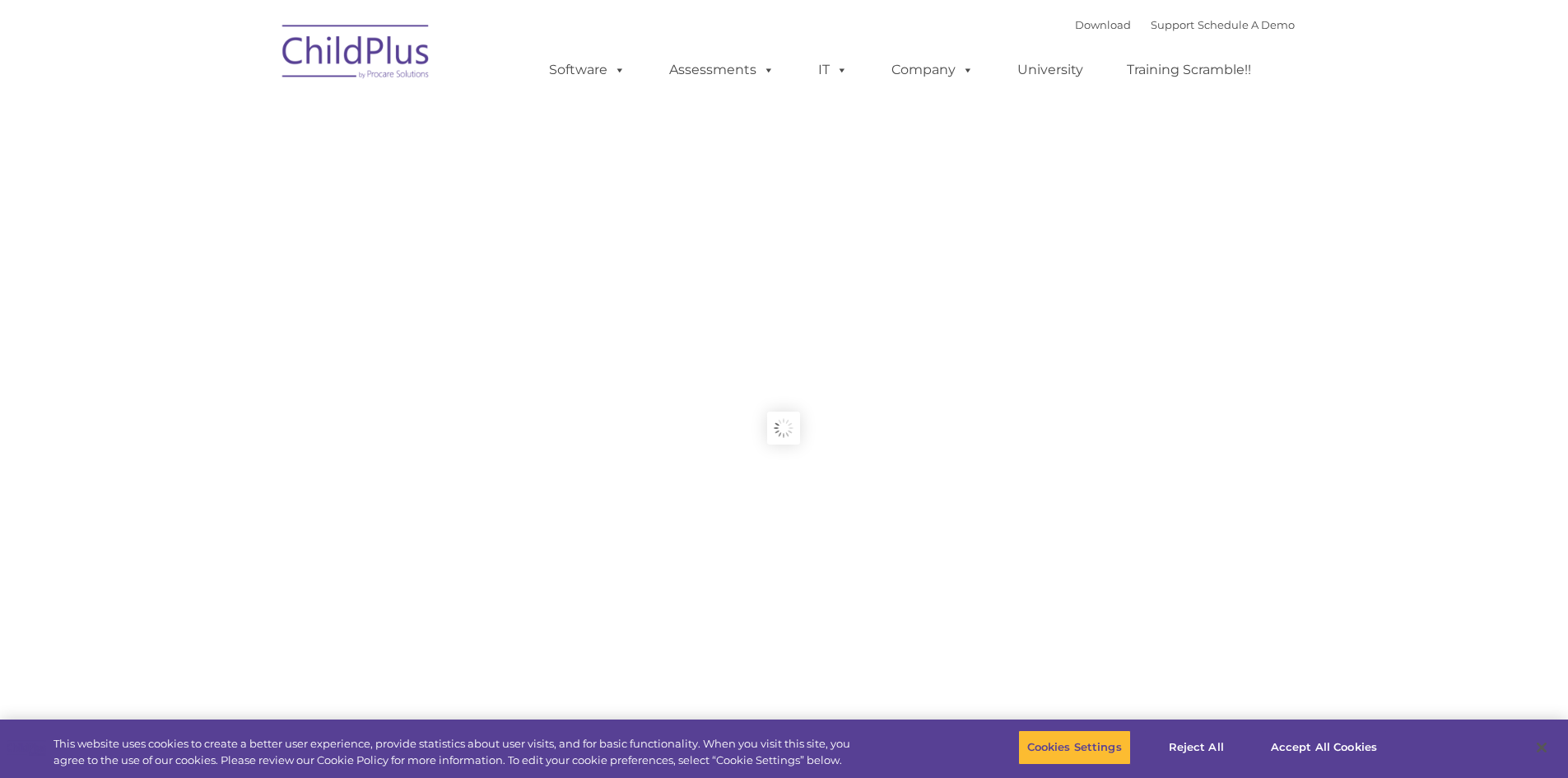
type input ""
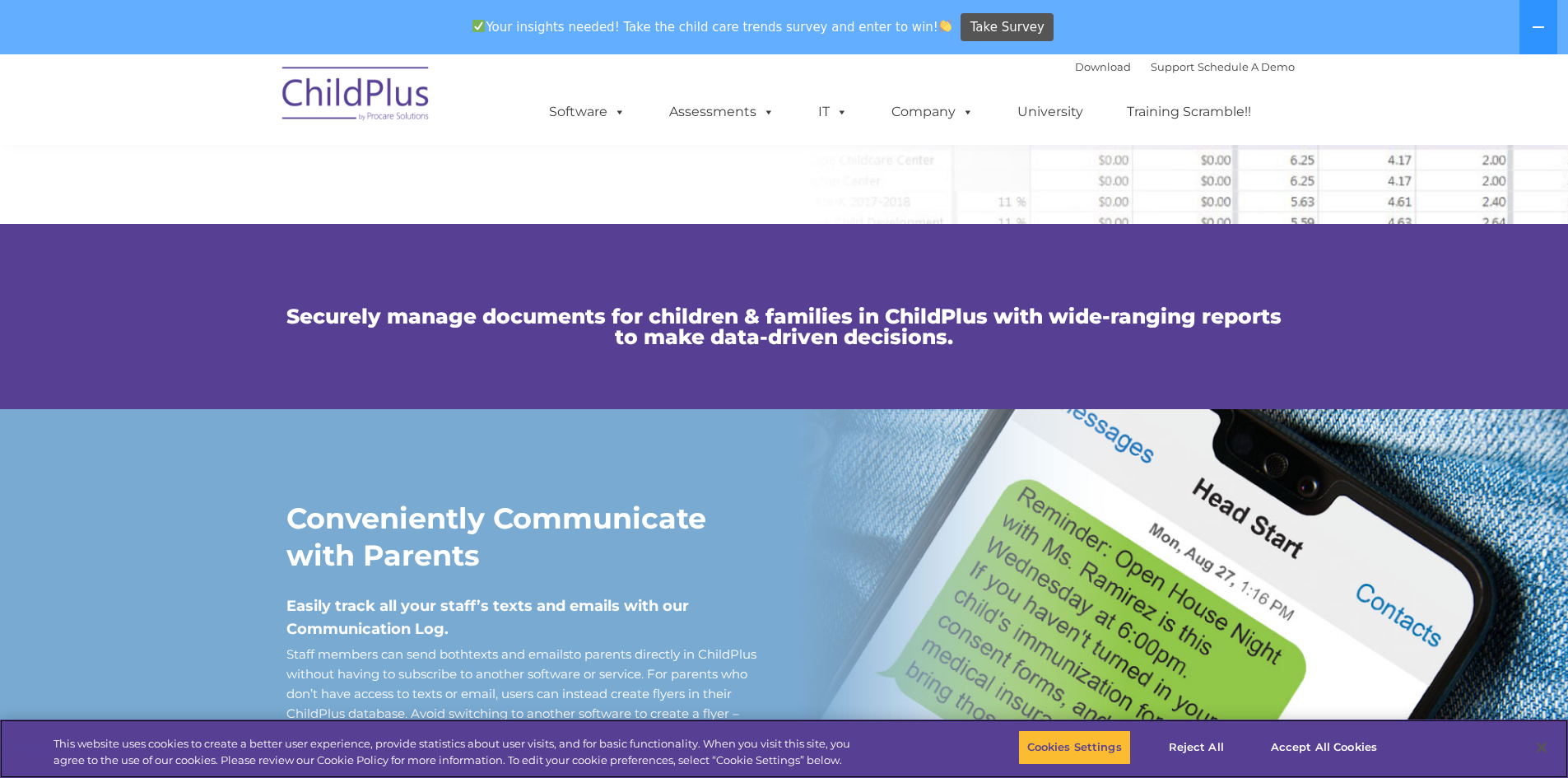
scroll to position [1052, 0]
